Goal: Task Accomplishment & Management: Manage account settings

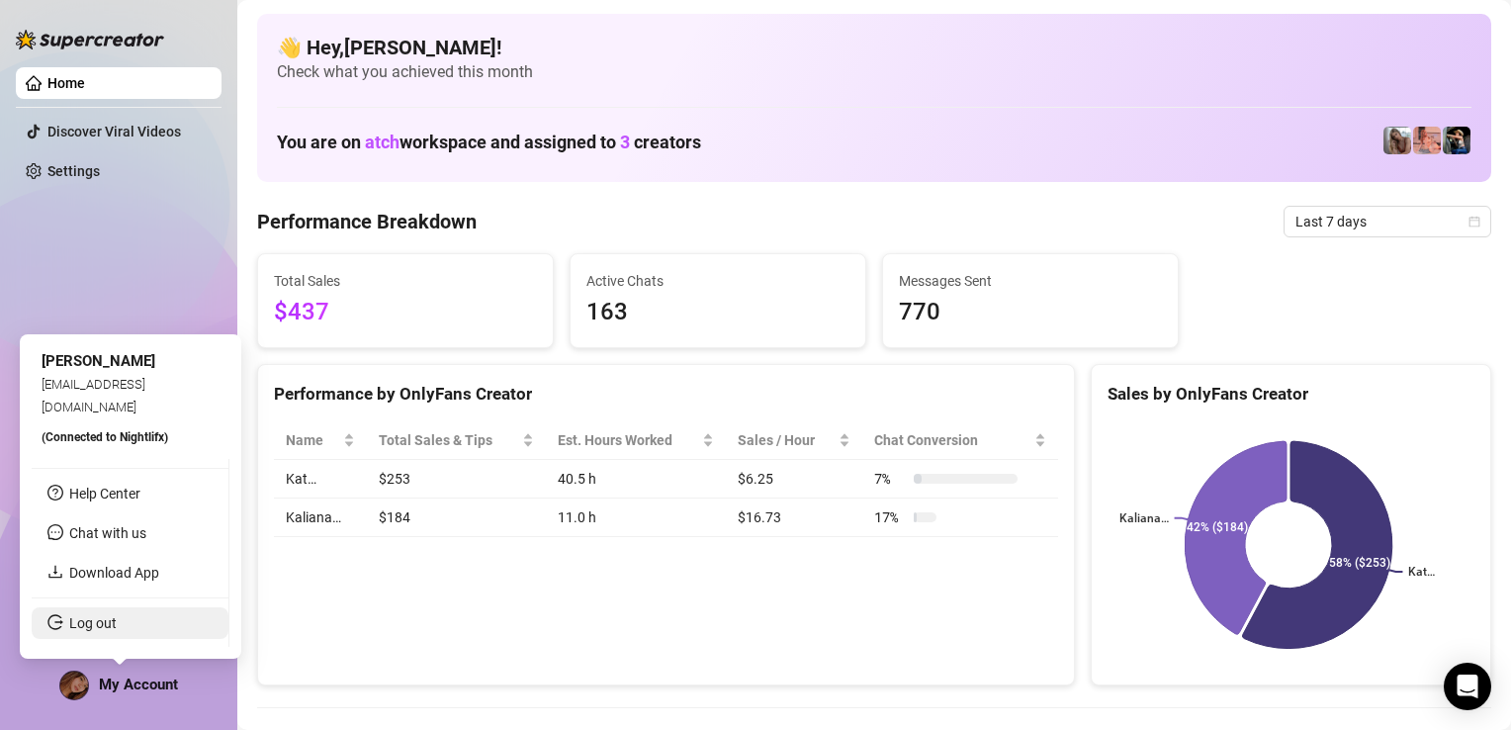
click at [117, 615] on link "Log out" at bounding box center [92, 623] width 47 height 16
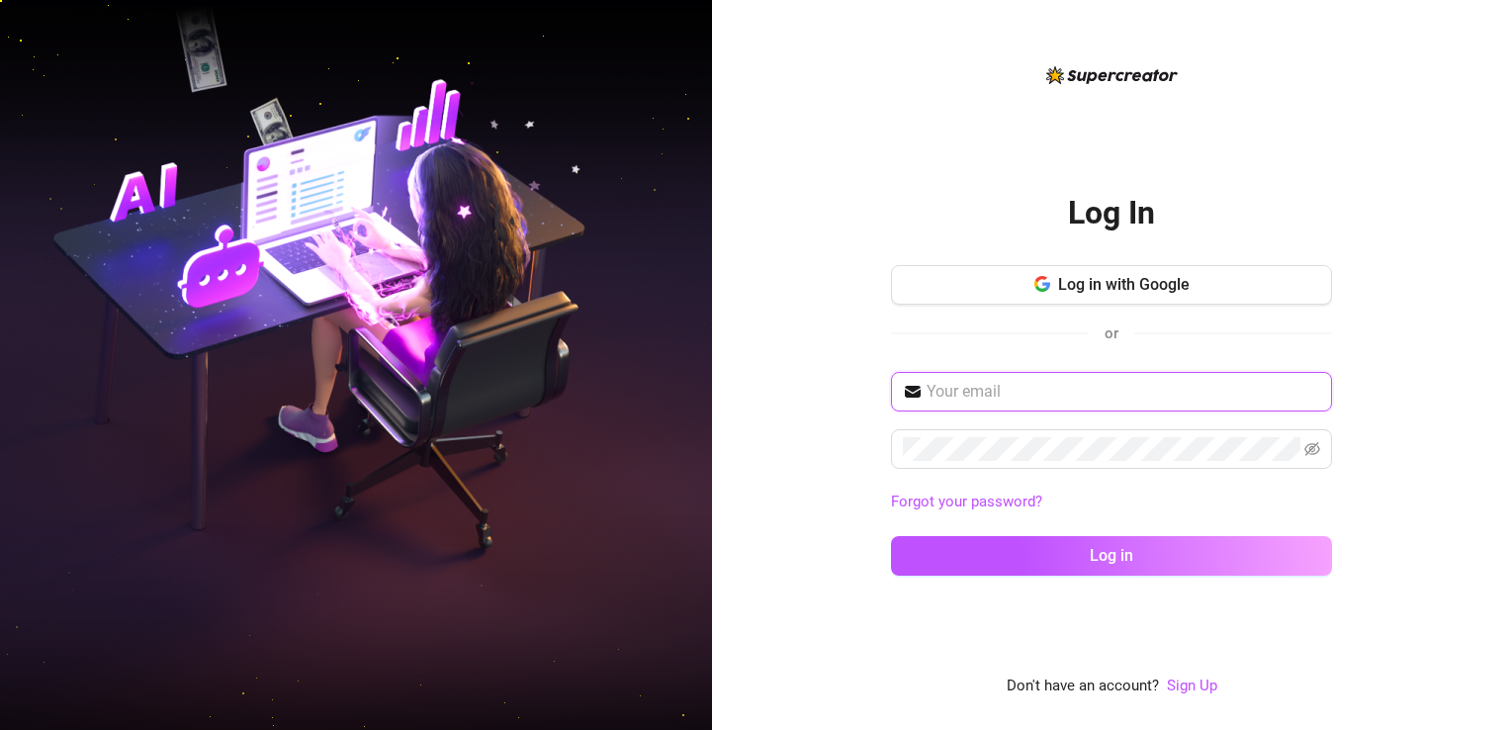
click at [984, 400] on input "text" at bounding box center [1123, 392] width 394 height 24
type input "[EMAIL_ADDRESS][DOMAIN_NAME]"
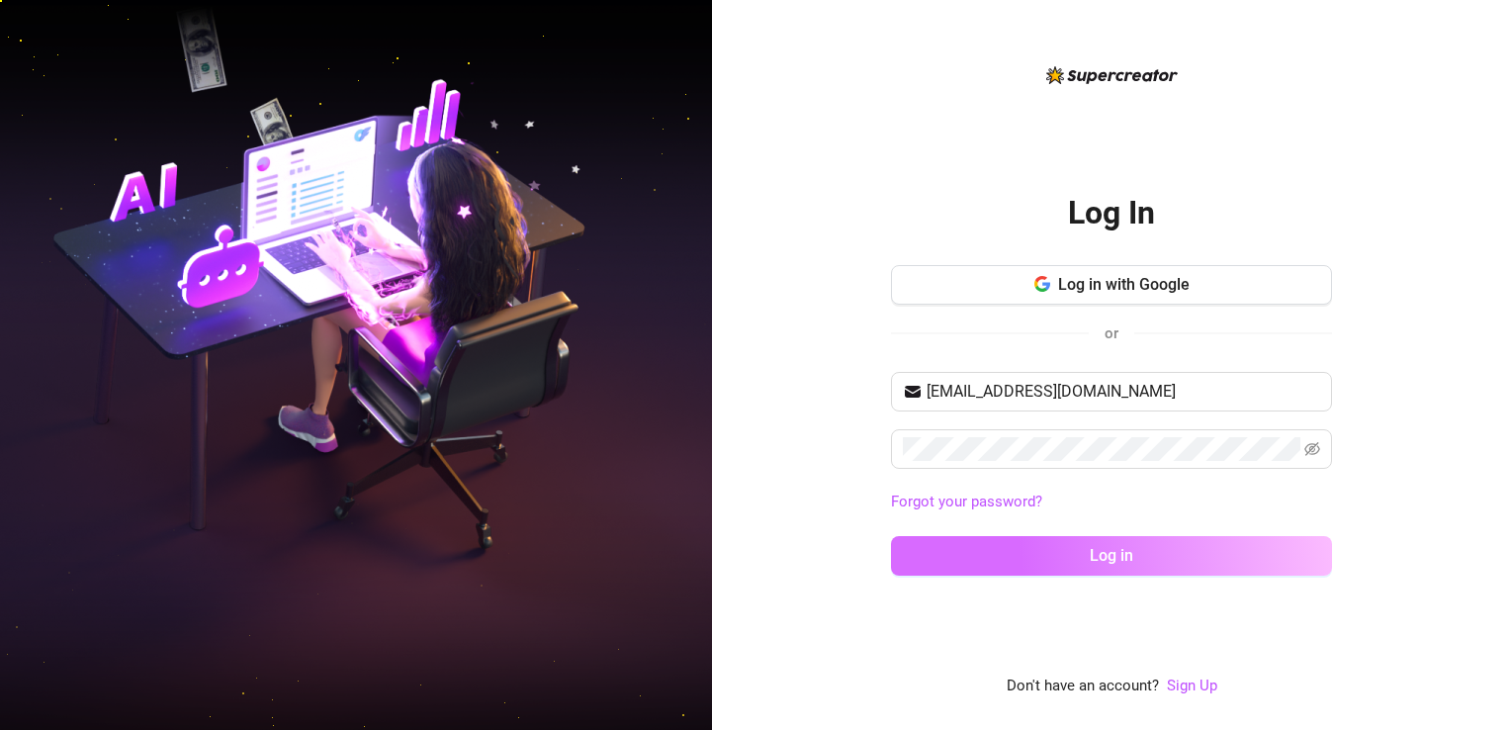
click at [1054, 558] on button "Log in" at bounding box center [1111, 556] width 441 height 40
